Goal: Information Seeking & Learning: Check status

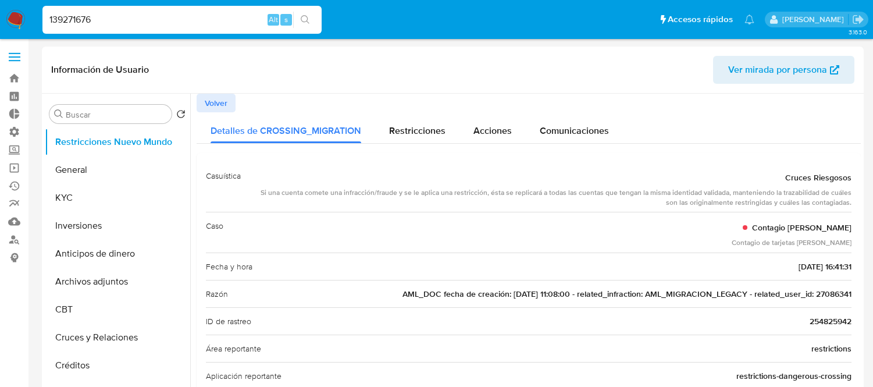
select select "10"
type input "139271676"
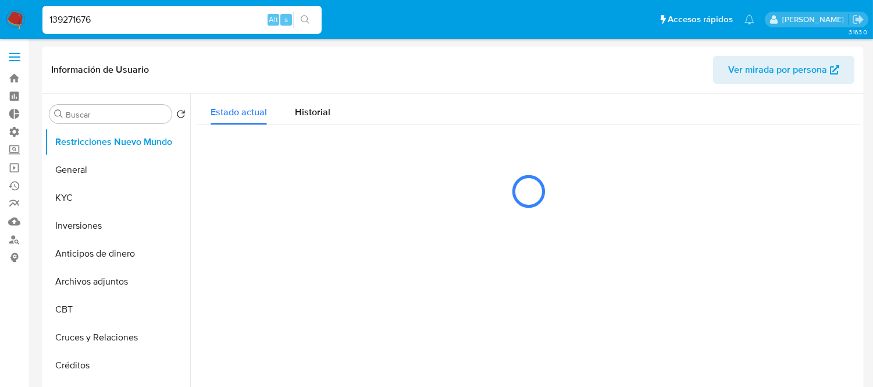
select select "10"
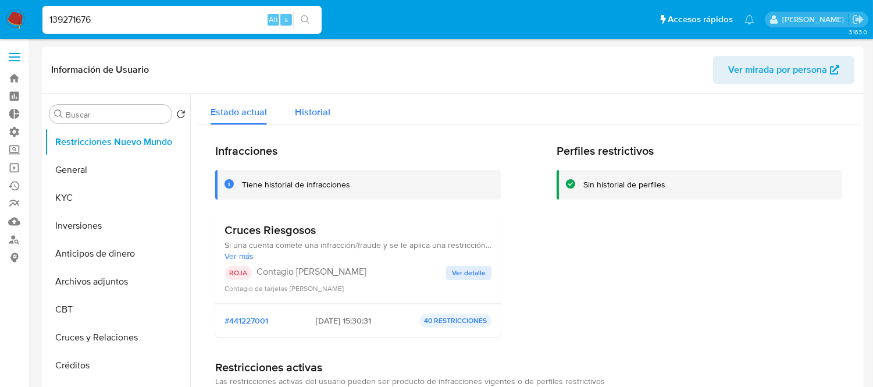
click at [333, 112] on button "Historial" at bounding box center [312, 109] width 63 height 31
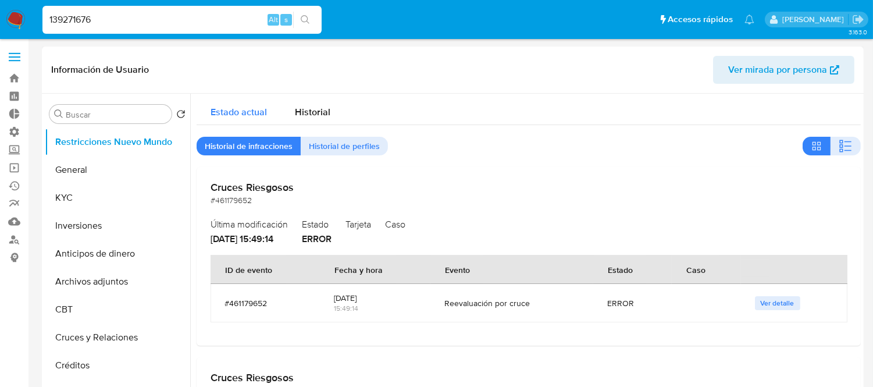
click at [248, 119] on div "Estado actual" at bounding box center [239, 109] width 56 height 31
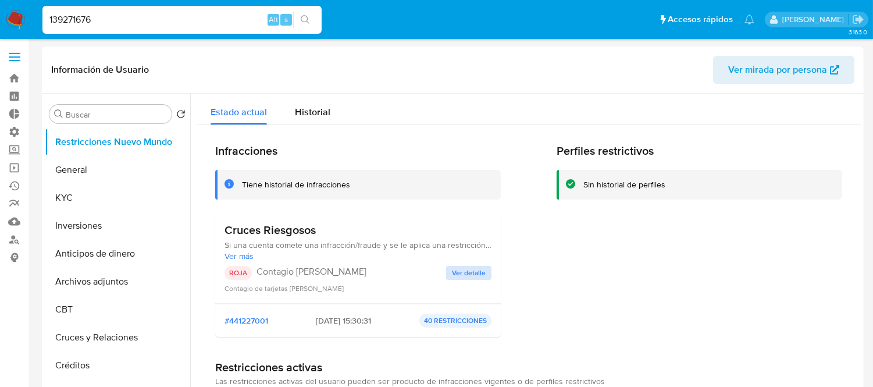
click at [489, 275] on button "Ver detalle" at bounding box center [468, 273] width 45 height 14
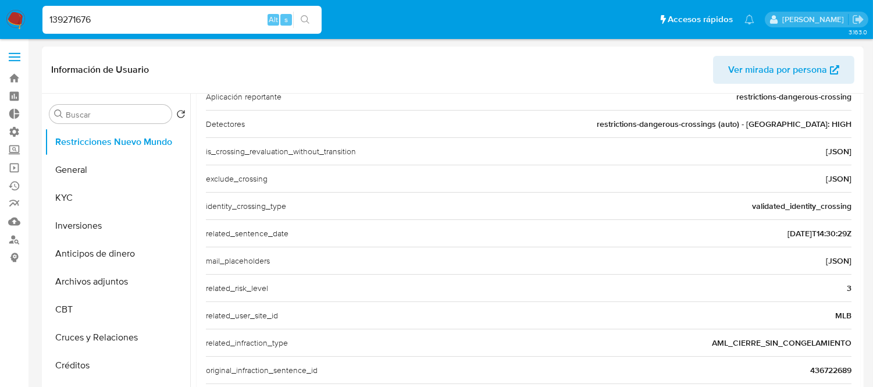
scroll to position [387, 0]
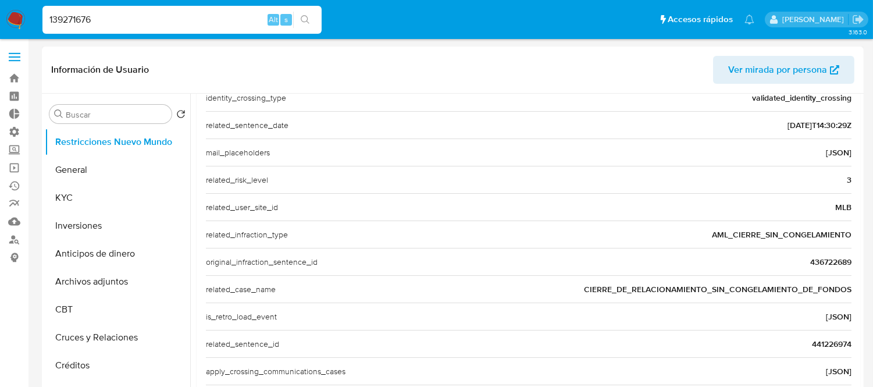
drag, startPoint x: 583, startPoint y: 288, endPoint x: 847, endPoint y: 291, distance: 264.1
click at [847, 291] on div "Casuística Cruces Riesgosos Si una cuenta comete una infracción/fraude y se le …" at bounding box center [529, 121] width 664 height 710
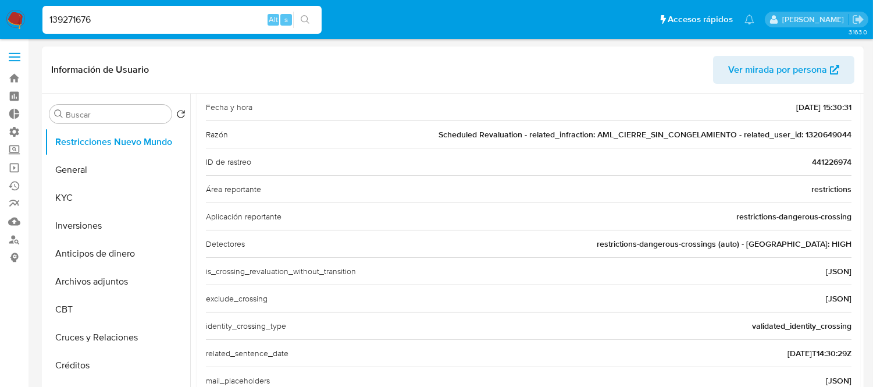
scroll to position [129, 0]
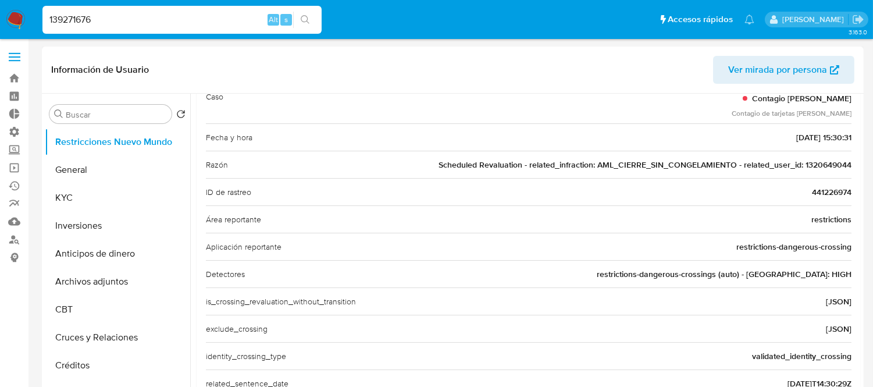
click at [830, 197] on span "441226974" at bounding box center [832, 192] width 40 height 12
click at [816, 165] on span "Scheduled Revaluation - related_infraction: AML_CIERRE_SIN_CONGELAMIENTO - rela…" at bounding box center [645, 165] width 413 height 12
click at [163, 21] on input "139271676" at bounding box center [181, 19] width 279 height 15
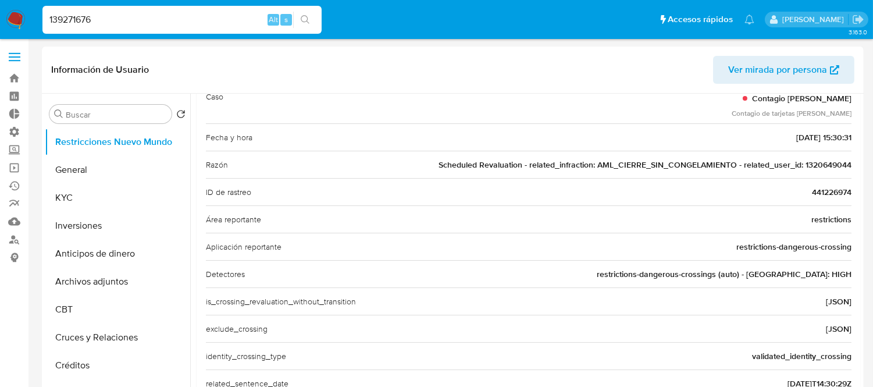
paste input "724473760"
click at [163, 21] on input "139271676" at bounding box center [181, 19] width 279 height 15
type input "724473760"
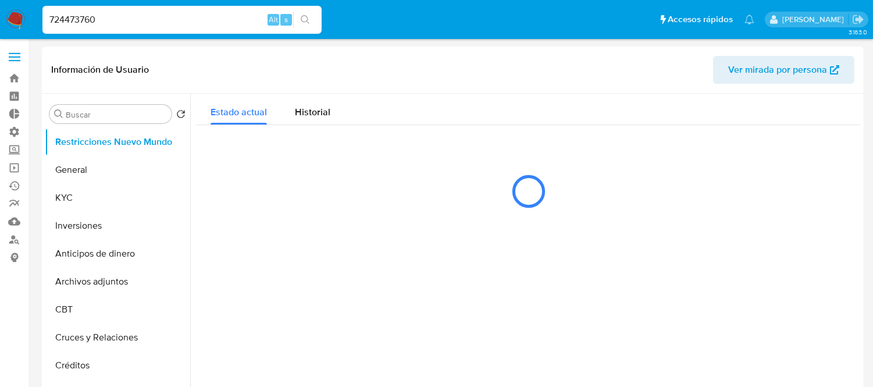
select select "10"
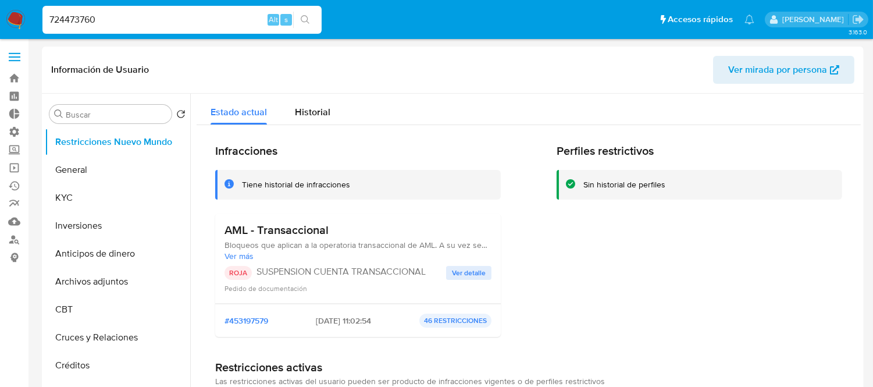
click at [95, 20] on input "724473760" at bounding box center [181, 19] width 279 height 15
paste input "230972624"
click at [95, 20] on input "724473760" at bounding box center [181, 19] width 279 height 15
type input "230972624"
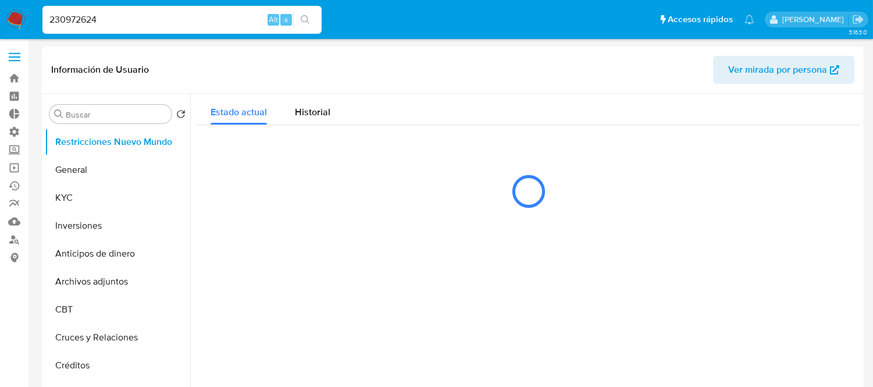
select select "10"
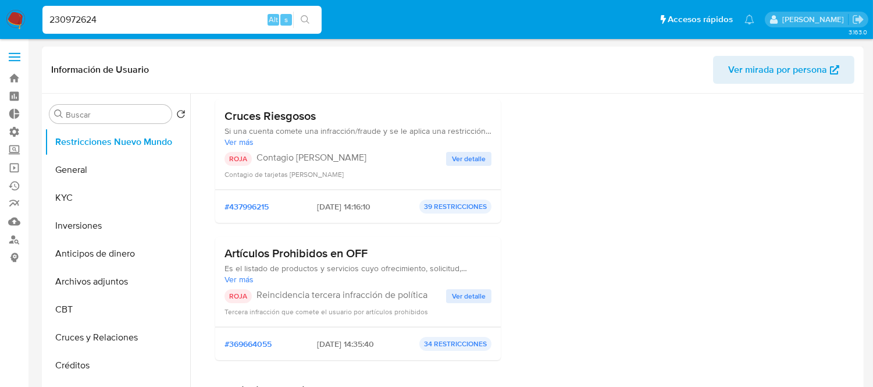
scroll to position [65, 0]
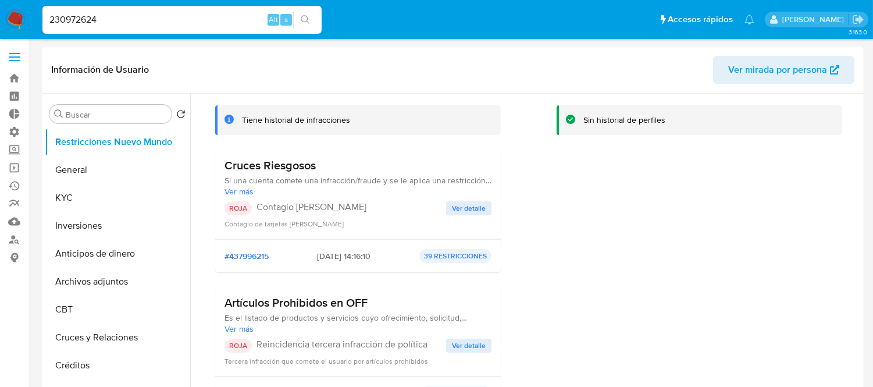
click at [451, 215] on div "ROJA Contagio [PERSON_NAME] Ver detalle Contagio de tarjetas [PERSON_NAME]" at bounding box center [358, 215] width 267 height 28
click at [451, 214] on div "ROJA Contagio [PERSON_NAME] Ver detalle Contagio de tarjetas [PERSON_NAME]" at bounding box center [358, 215] width 267 height 28
click at [452, 209] on span "Ver detalle" at bounding box center [469, 208] width 34 height 12
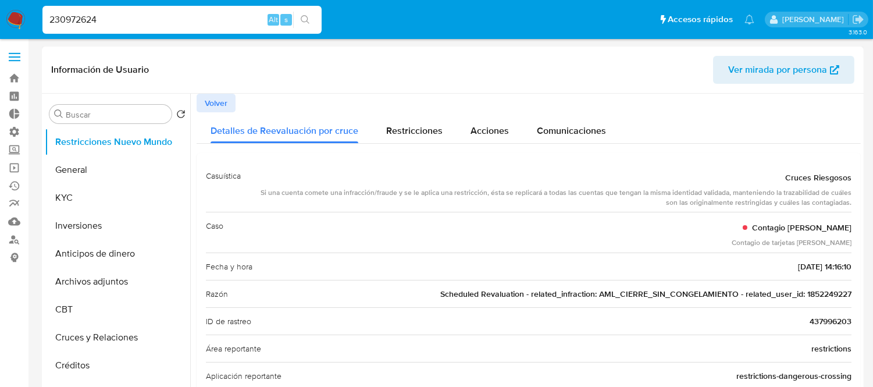
click at [824, 297] on span "Scheduled Revaluation - related_infraction: AML_CIERRE_SIN_CONGELAMIENTO - rela…" at bounding box center [645, 294] width 411 height 12
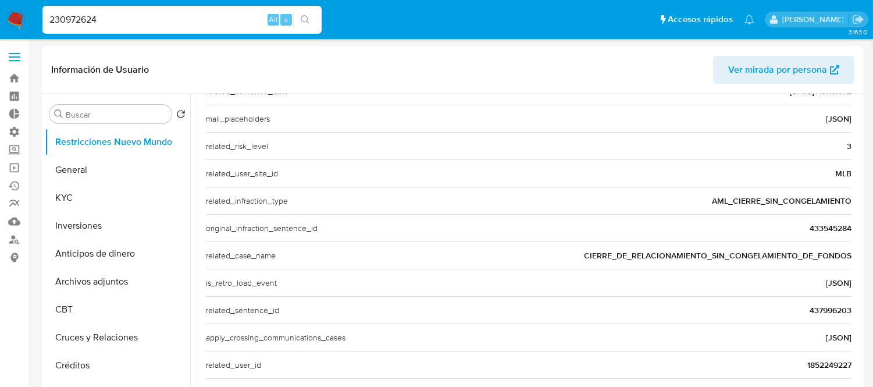
scroll to position [452, 0]
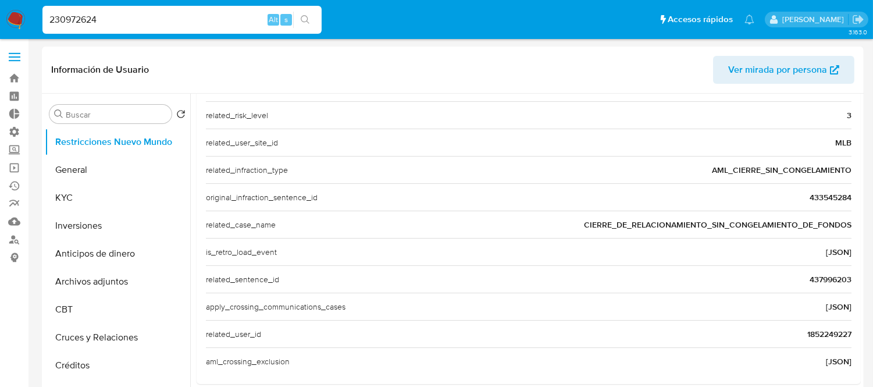
click at [216, 28] on div "230972624 Alt s" at bounding box center [181, 20] width 279 height 28
click at [214, 28] on div "230972624 Alt s" at bounding box center [181, 20] width 279 height 28
click at [199, 22] on input "230972624" at bounding box center [181, 19] width 279 height 15
paste input "68707091"
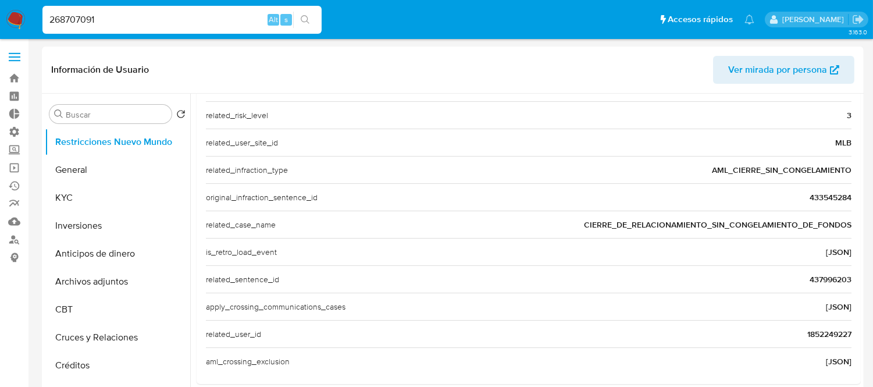
type input "268707091"
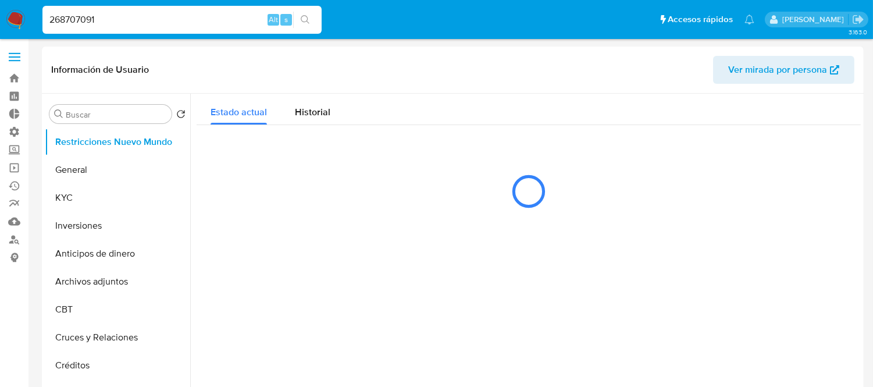
select select "10"
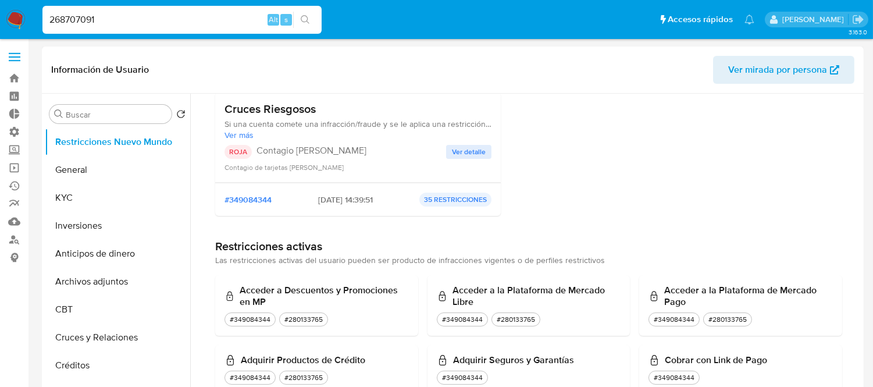
scroll to position [194, 0]
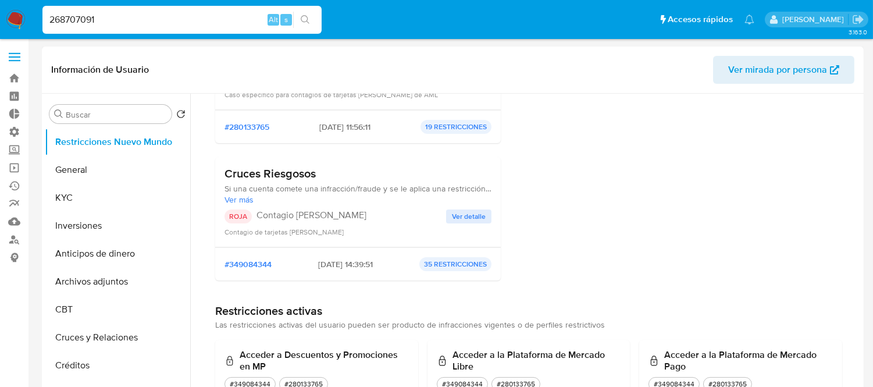
click at [464, 219] on span "Ver detalle" at bounding box center [469, 217] width 34 height 12
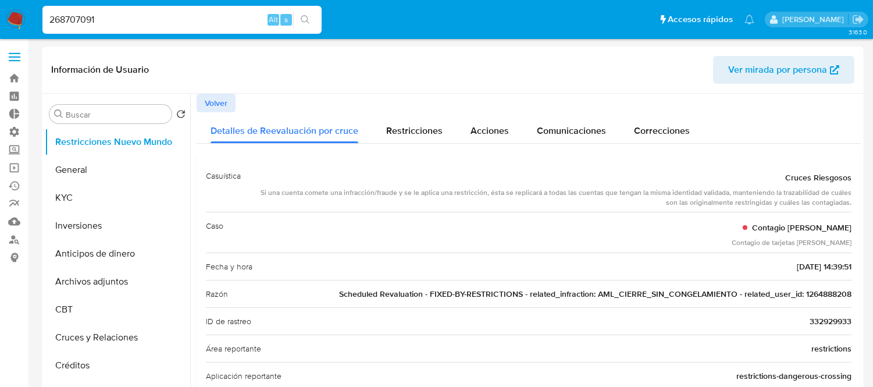
click at [806, 290] on span "Scheduled Revaluation - FIXED-BY-RESTRICTIONS - related_infraction: AML_CIERRE_…" at bounding box center [595, 294] width 513 height 12
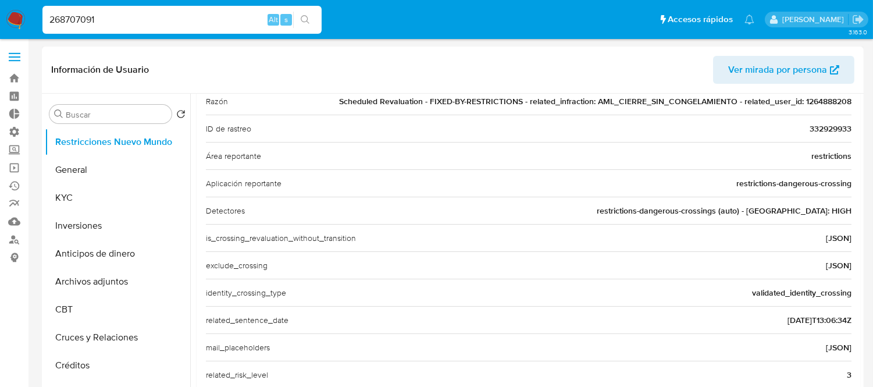
scroll to position [452, 0]
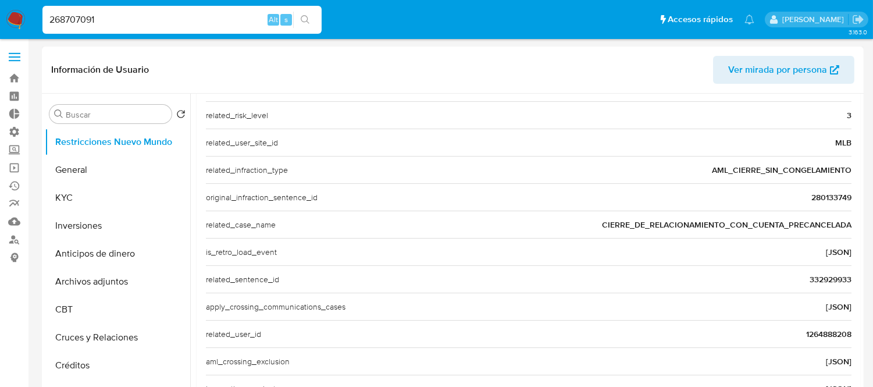
drag, startPoint x: 633, startPoint y: 219, endPoint x: 748, endPoint y: 208, distance: 115.1
click at [748, 208] on div "Casuística Cruces Riesgosos Si una cuenta comete una infracción/fraude y se le …" at bounding box center [529, 56] width 646 height 692
click at [620, 223] on span "CIERRE_DE_RELACIONAMIENTO_CON_CUENTA_PRECANCELADA" at bounding box center [727, 225] width 250 height 12
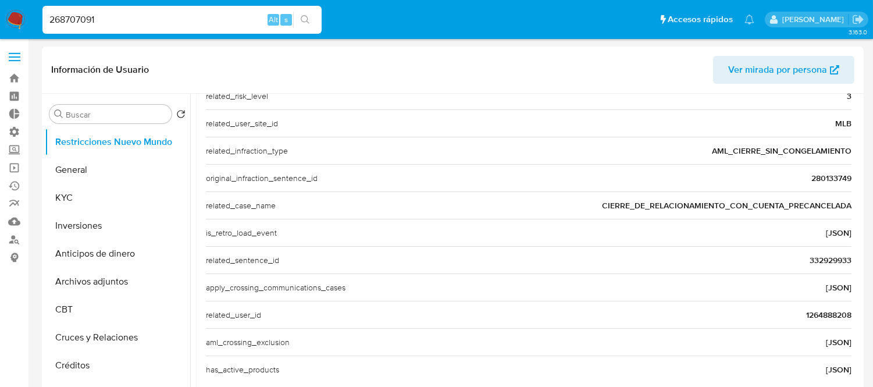
scroll to position [488, 0]
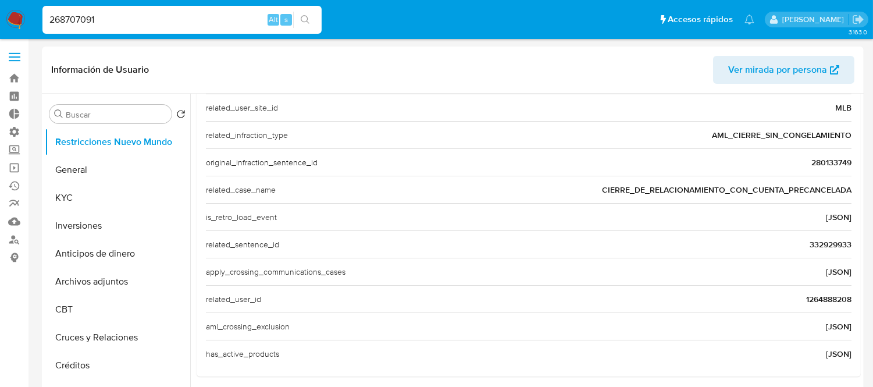
click at [112, 15] on input "268707091" at bounding box center [181, 19] width 279 height 15
paste input "1264888208"
type input "1264888208"
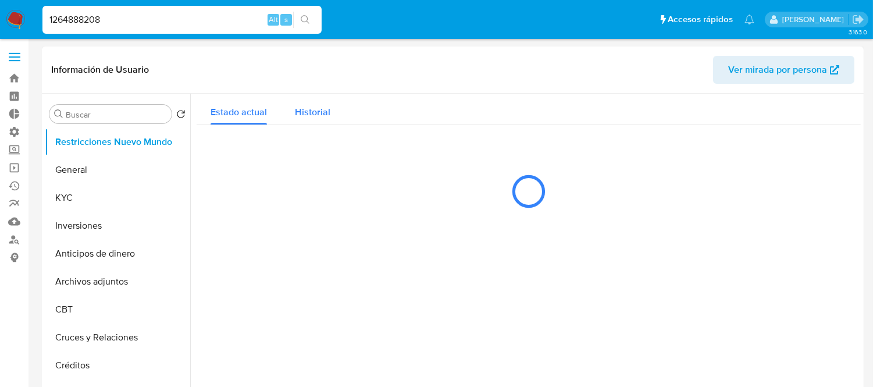
select select "10"
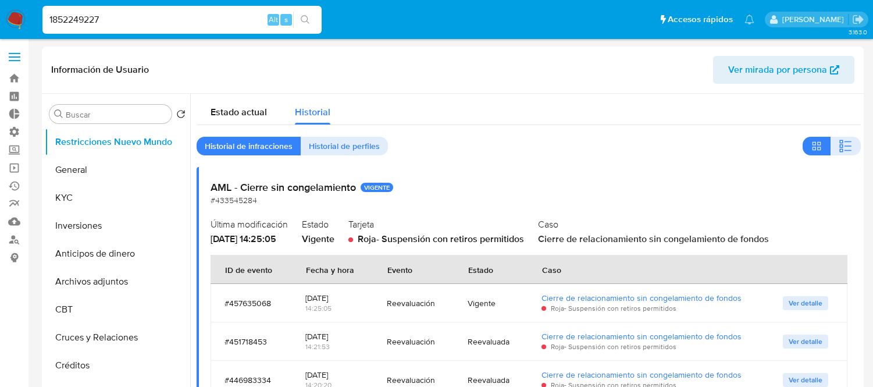
select select "10"
click at [123, 22] on input "1852249227" at bounding box center [181, 19] width 279 height 15
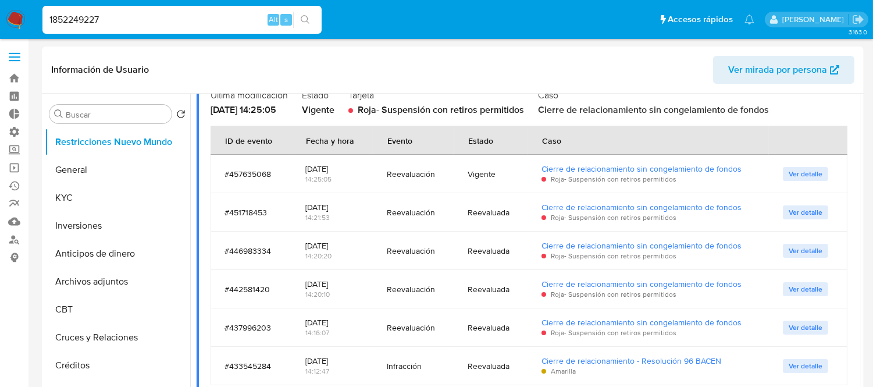
click at [123, 22] on input "1852249227" at bounding box center [181, 19] width 279 height 15
type input "1320649044"
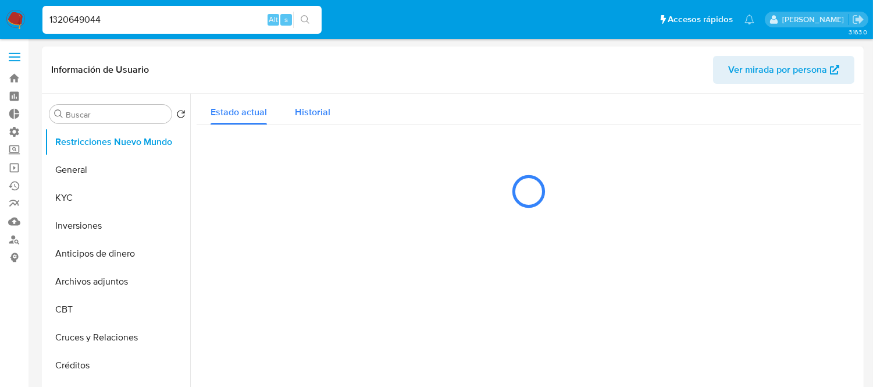
select select "10"
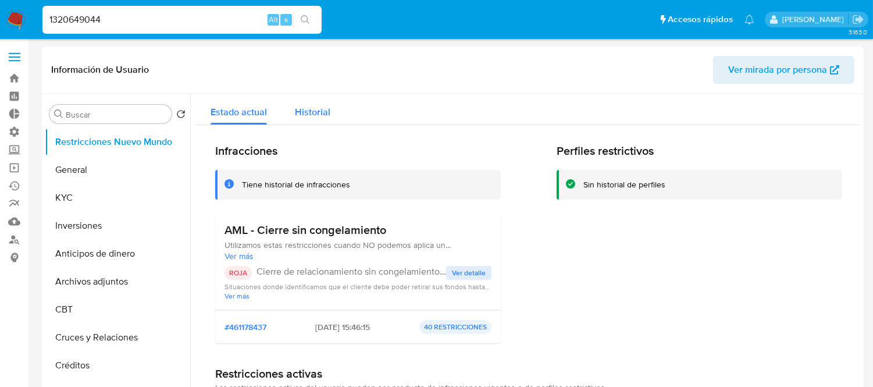
click at [332, 117] on button "Historial" at bounding box center [312, 109] width 63 height 31
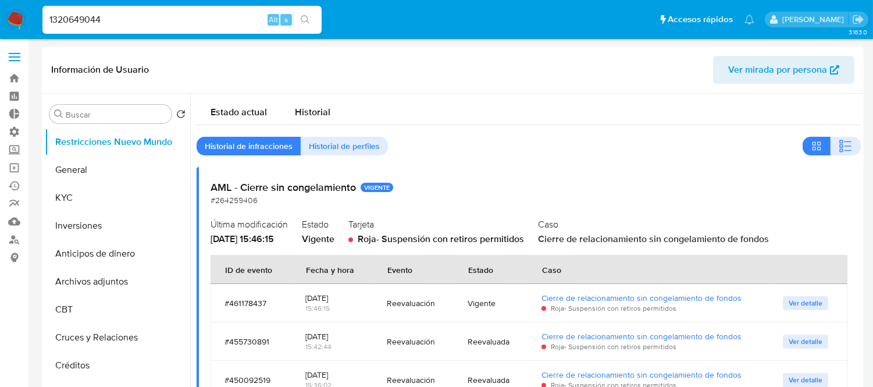
click at [503, 111] on div "Estado actual Historial" at bounding box center [529, 109] width 664 height 31
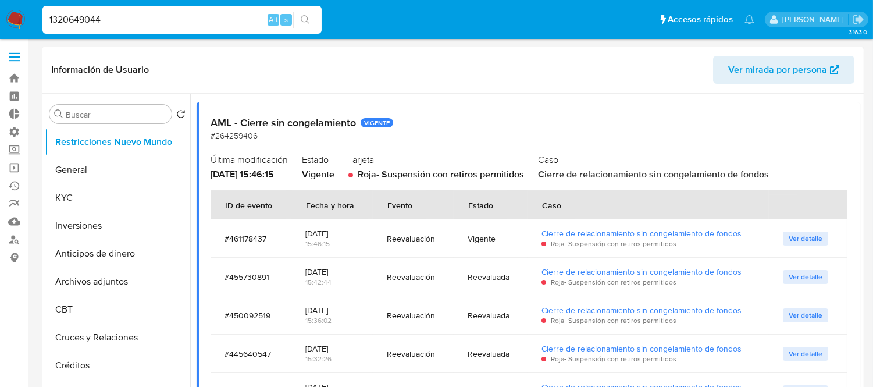
drag, startPoint x: 503, startPoint y: 111, endPoint x: 471, endPoint y: 102, distance: 33.2
click at [150, 10] on div "1320649044 Alt s" at bounding box center [181, 20] width 279 height 28
click at [145, 24] on input "1320649044" at bounding box center [181, 19] width 279 height 15
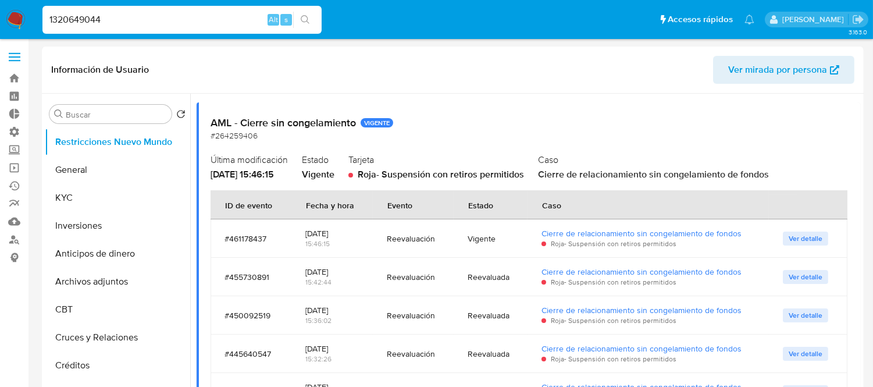
drag, startPoint x: 145, startPoint y: 24, endPoint x: 116, endPoint y: 22, distance: 29.1
click at [116, 22] on input "1320649044" at bounding box center [181, 19] width 279 height 15
click at [148, 18] on input "1320649044" at bounding box center [181, 19] width 279 height 15
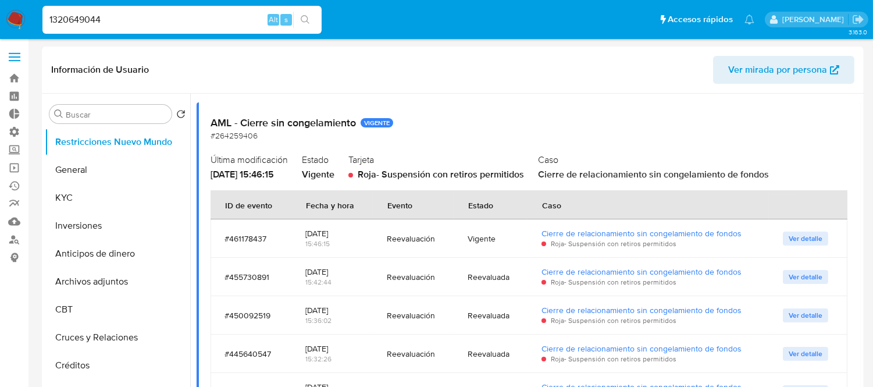
paste input "28669038"
type input "28669038"
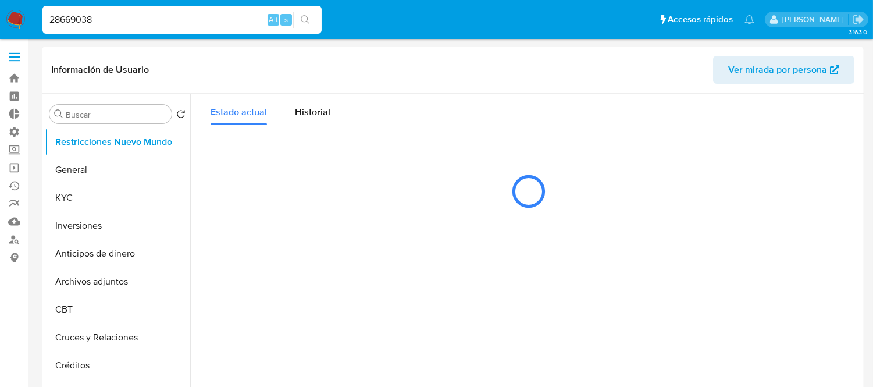
select select "10"
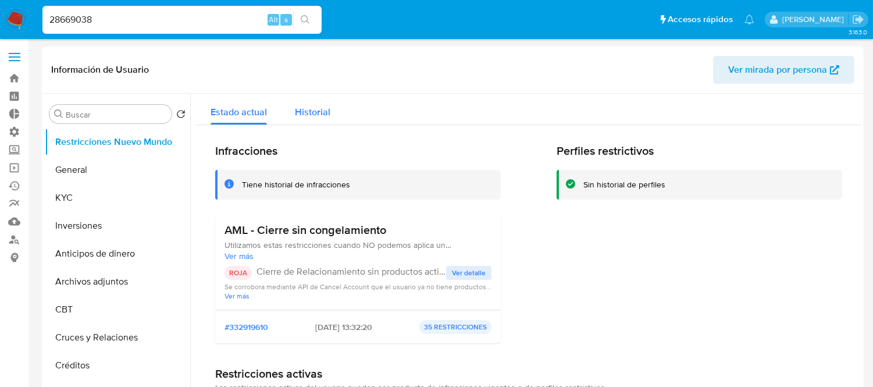
click at [337, 109] on button "Historial" at bounding box center [312, 109] width 63 height 31
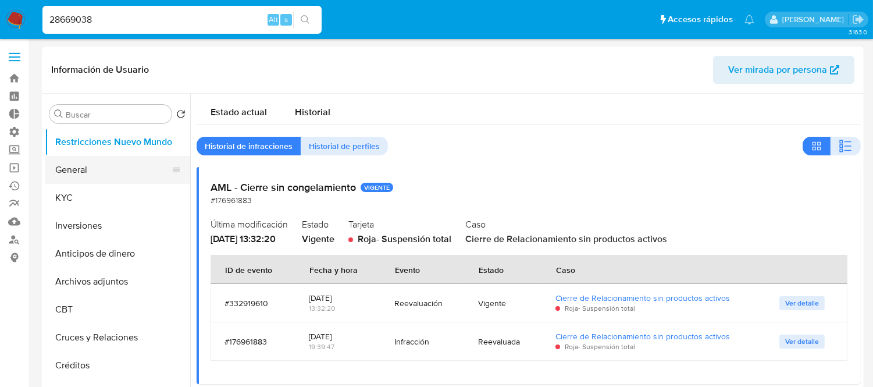
click at [83, 169] on button "General" at bounding box center [113, 170] width 136 height 28
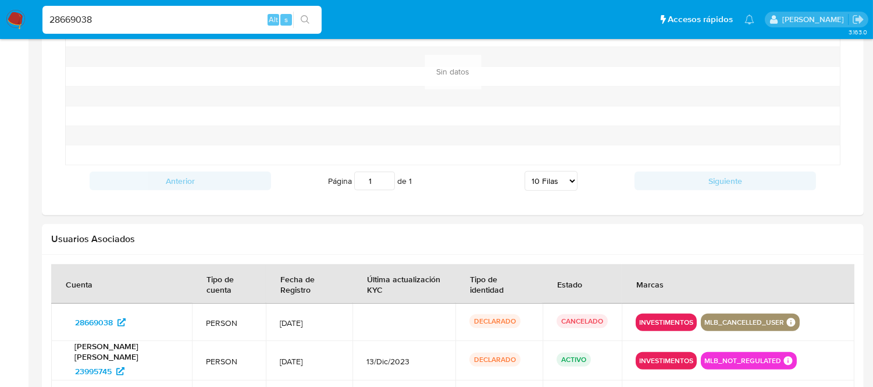
scroll to position [646, 0]
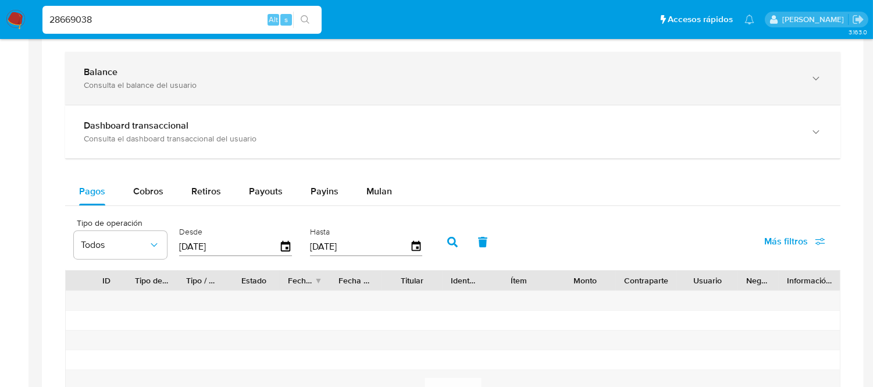
click at [511, 88] on div "Consulta el balance del usuario" at bounding box center [441, 85] width 715 height 10
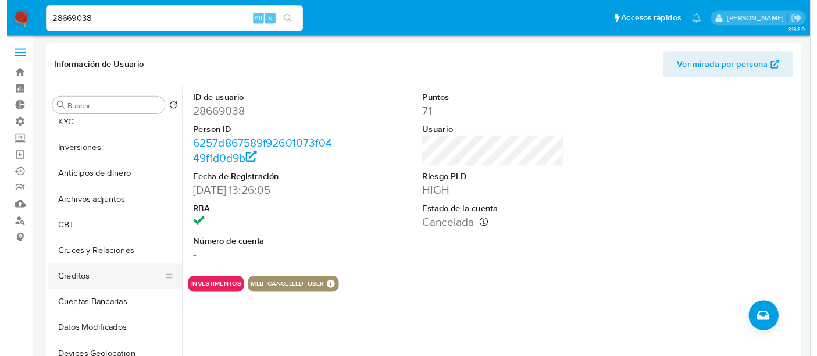
scroll to position [64, 0]
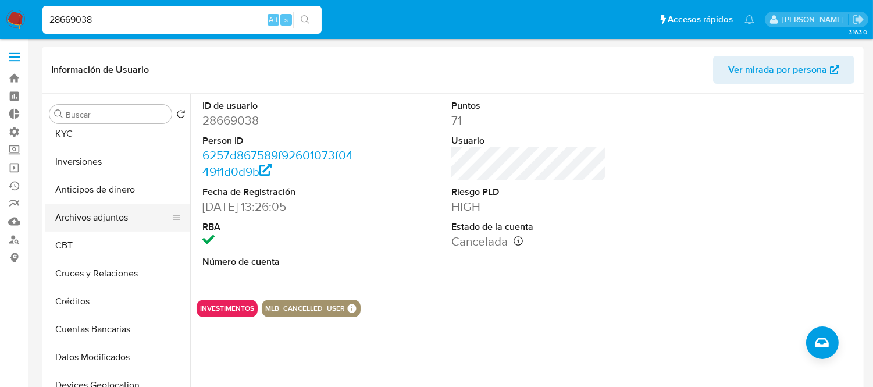
click at [72, 216] on button "Archivos adjuntos" at bounding box center [113, 218] width 136 height 28
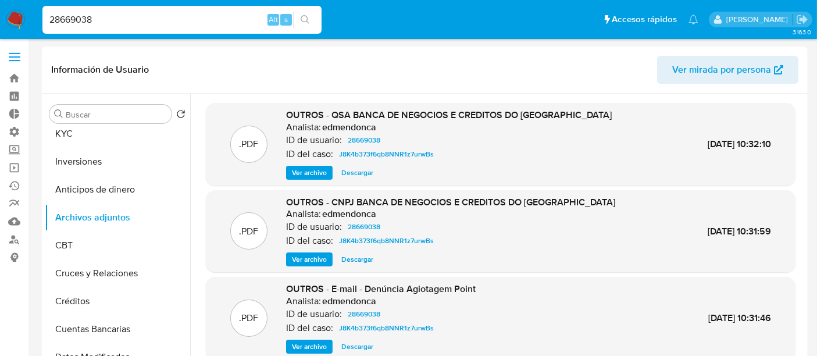
scroll to position [63, 0]
